Goal: Information Seeking & Learning: Learn about a topic

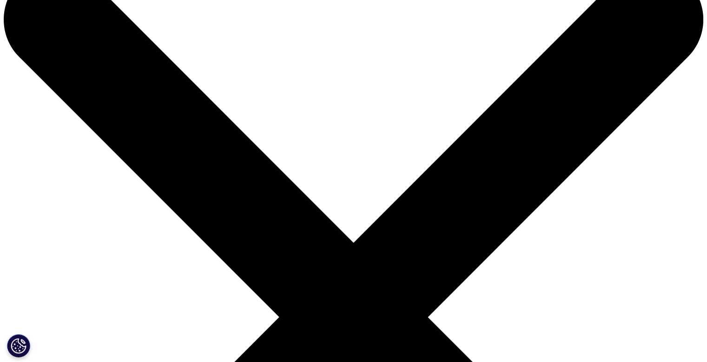
scroll to position [46, 0]
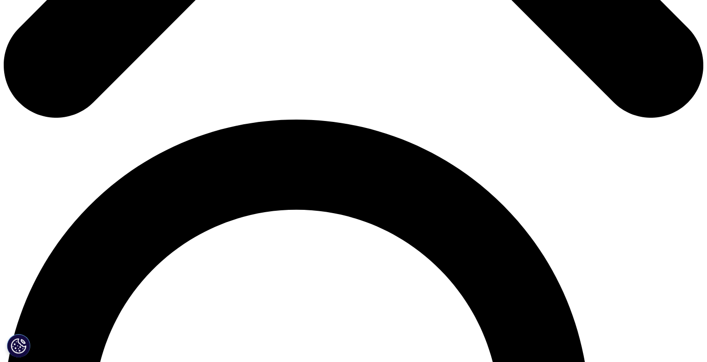
scroll to position [606, 0]
